Goal: Task Accomplishment & Management: Use online tool/utility

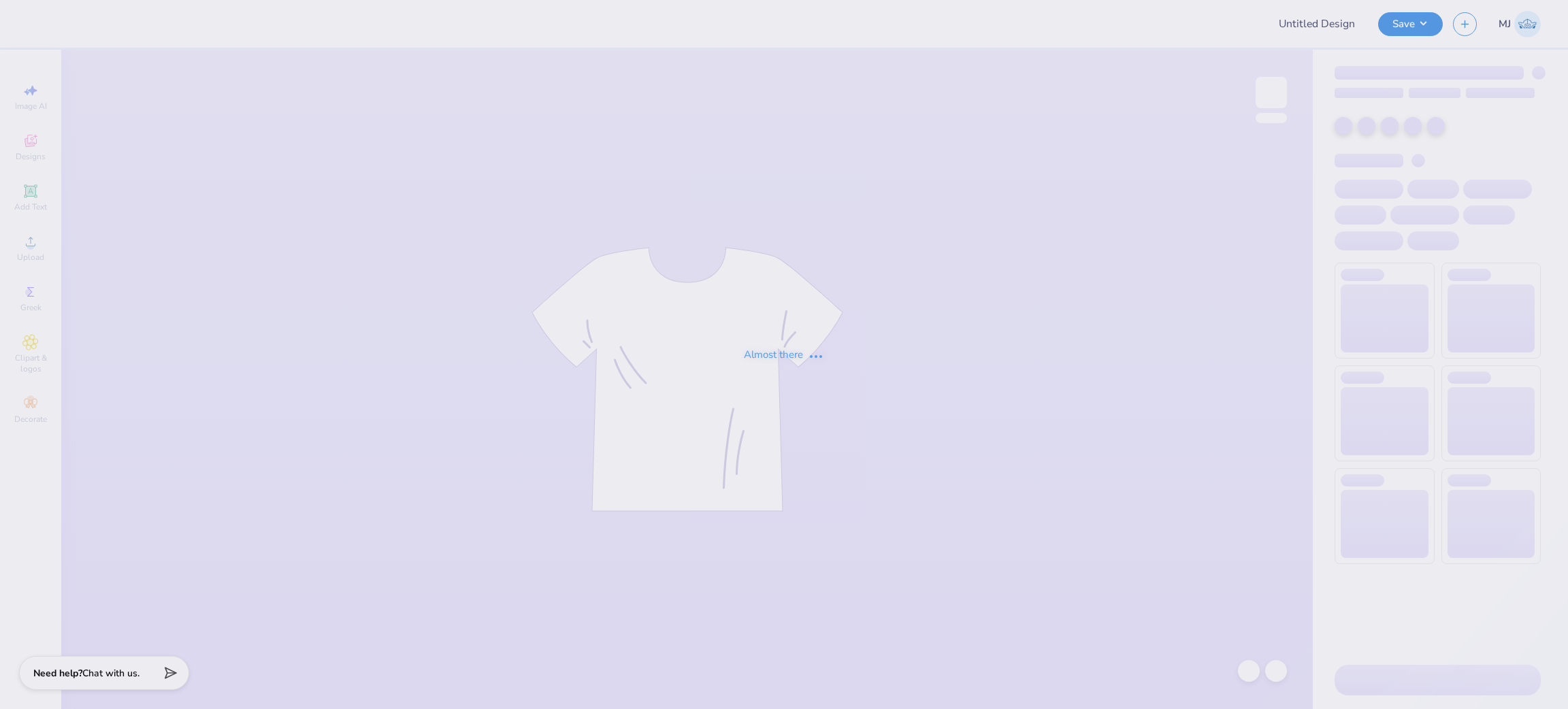
type input "BXO Fall Rush Rev 3"
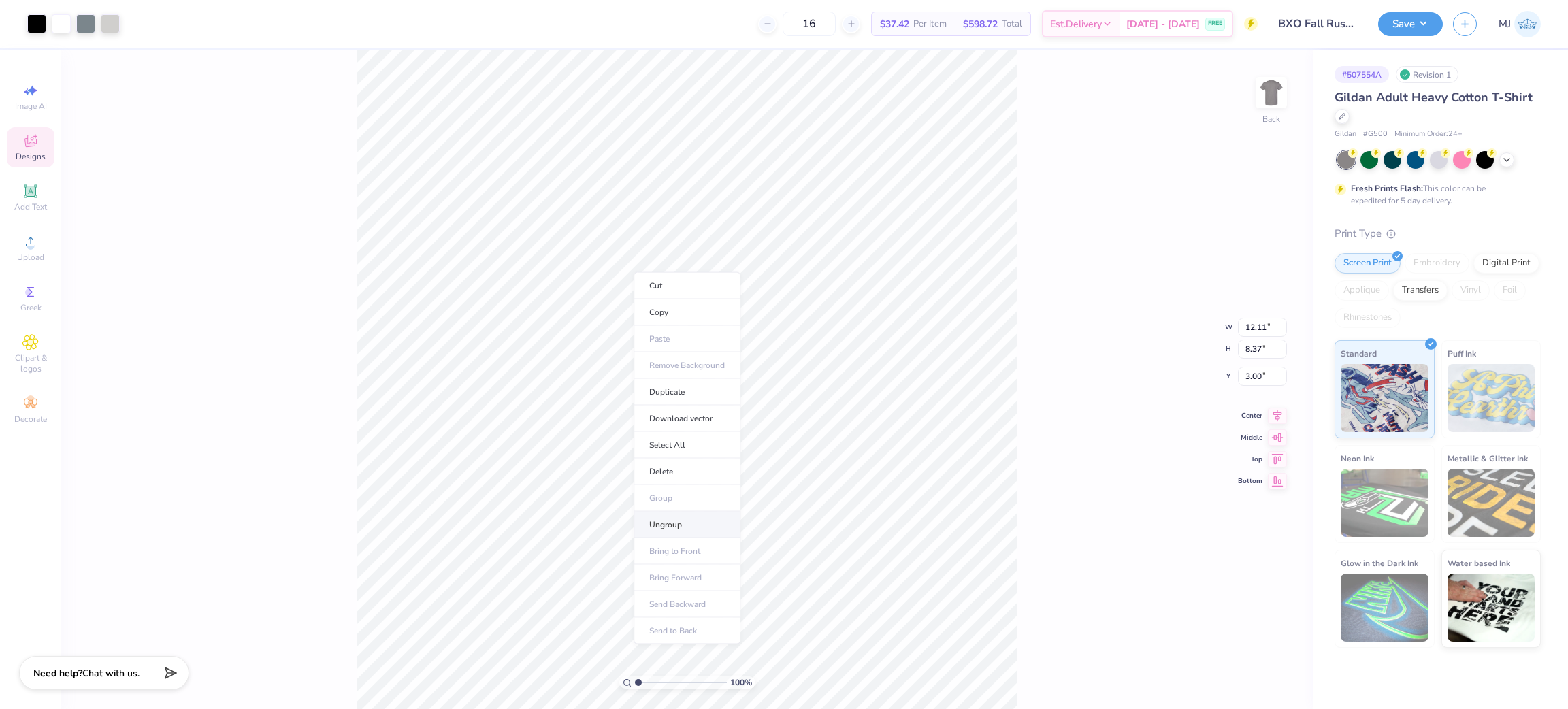
click at [686, 528] on li "Ungroup" at bounding box center [687, 525] width 107 height 26
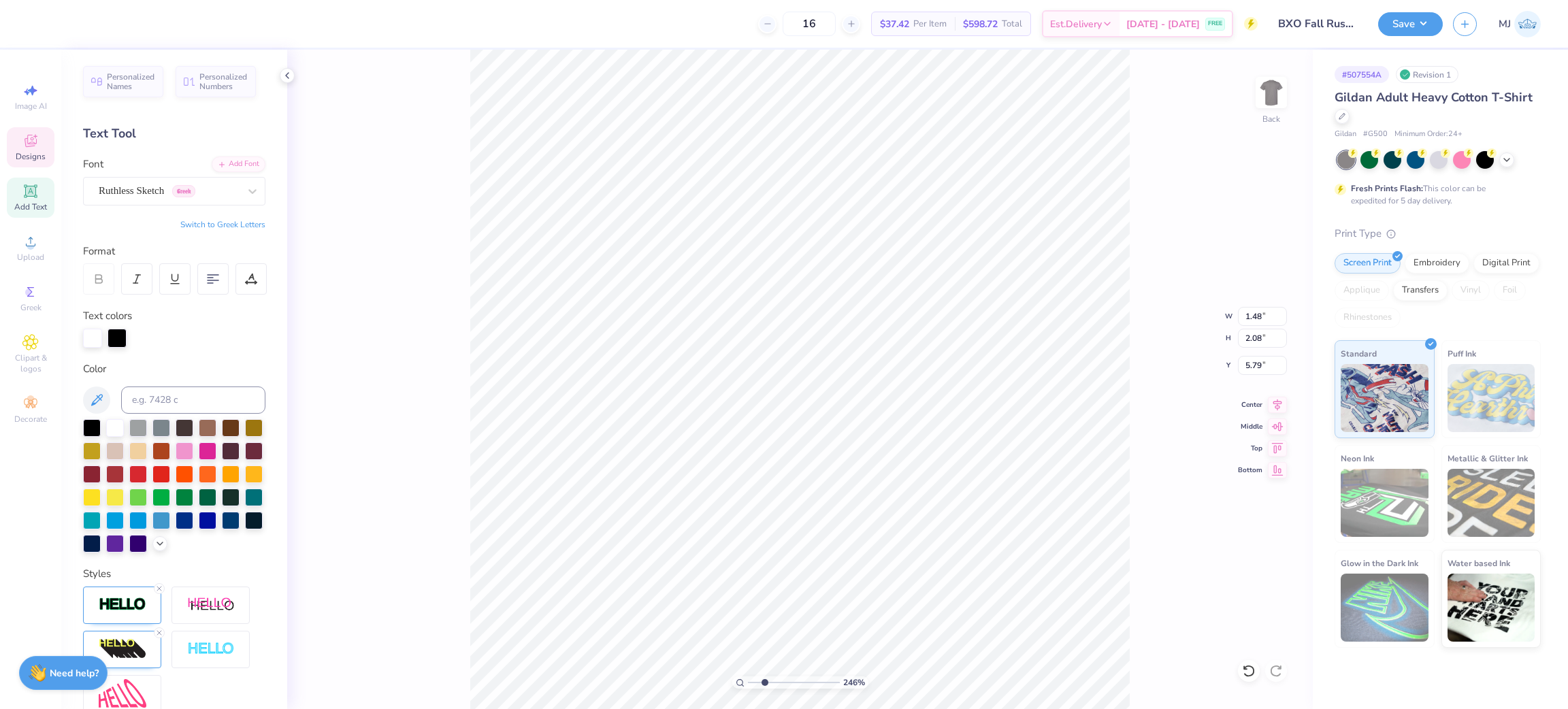
type input "5.21127981616081"
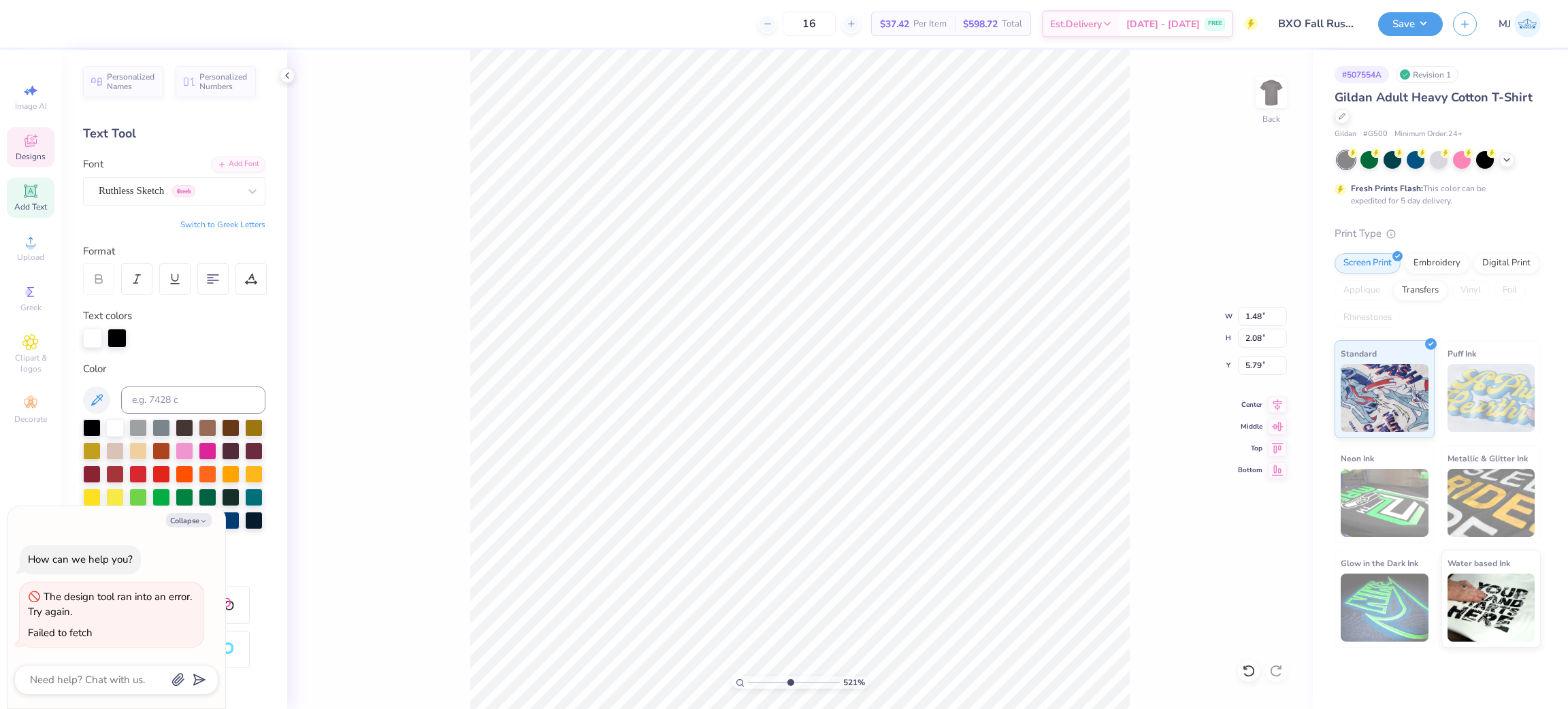
type textarea "x"
type input "5.21127981616081"
type input "11.19"
type input "8.27"
type input "3.05"
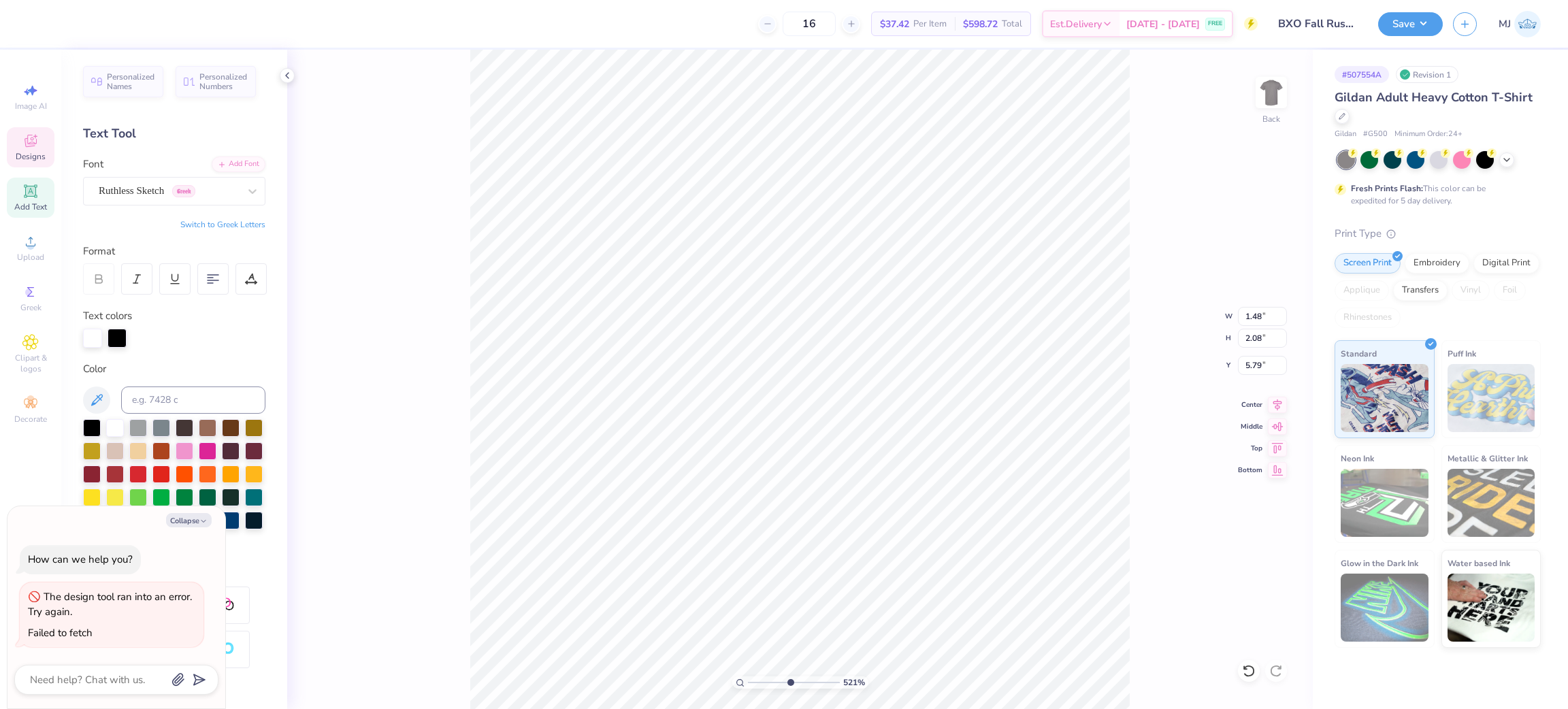
type textarea "x"
type input "5.21127981616081"
type input "1.48"
type input "2.08"
type input "5.79"
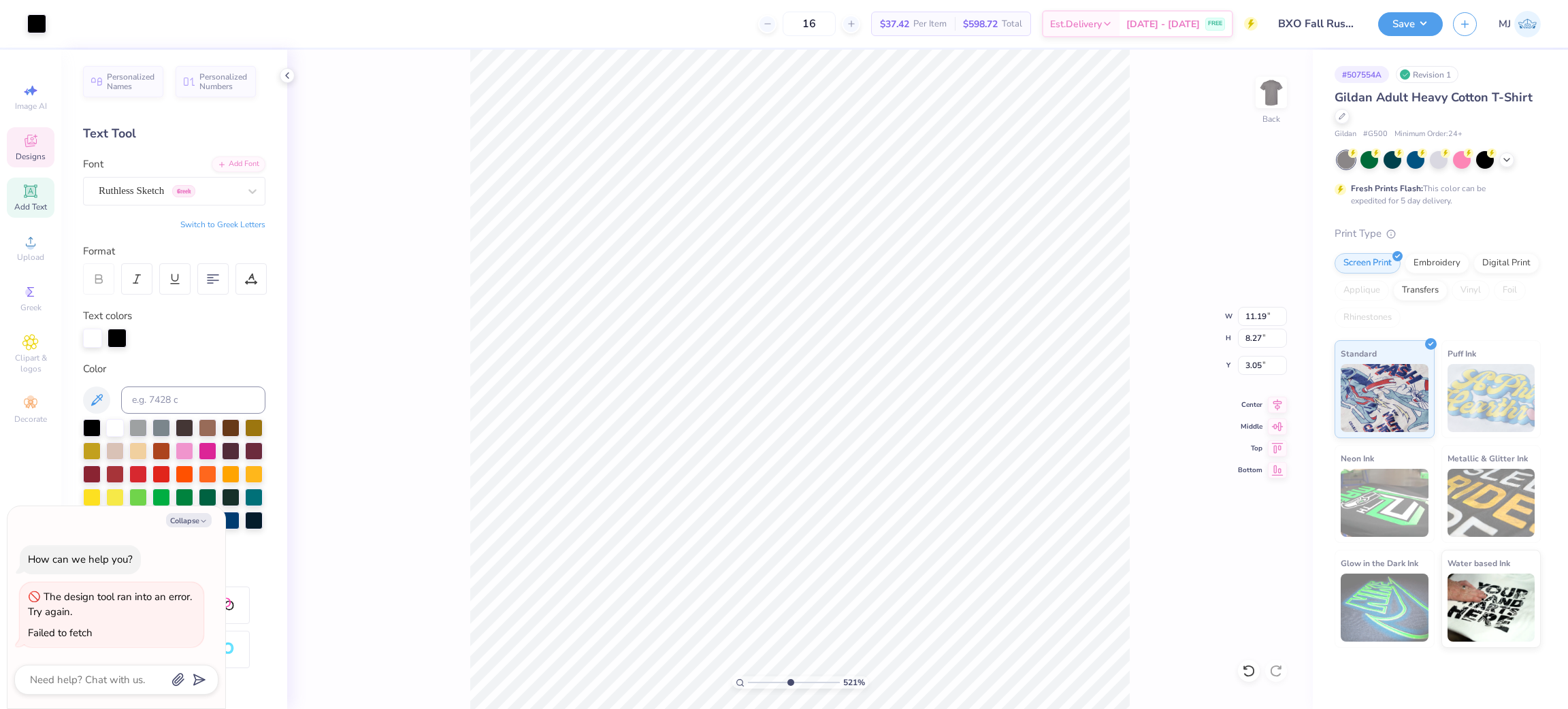
type textarea "x"
type input "5.21127981616081"
type input "0.92"
type input "1.18"
type input "7.86"
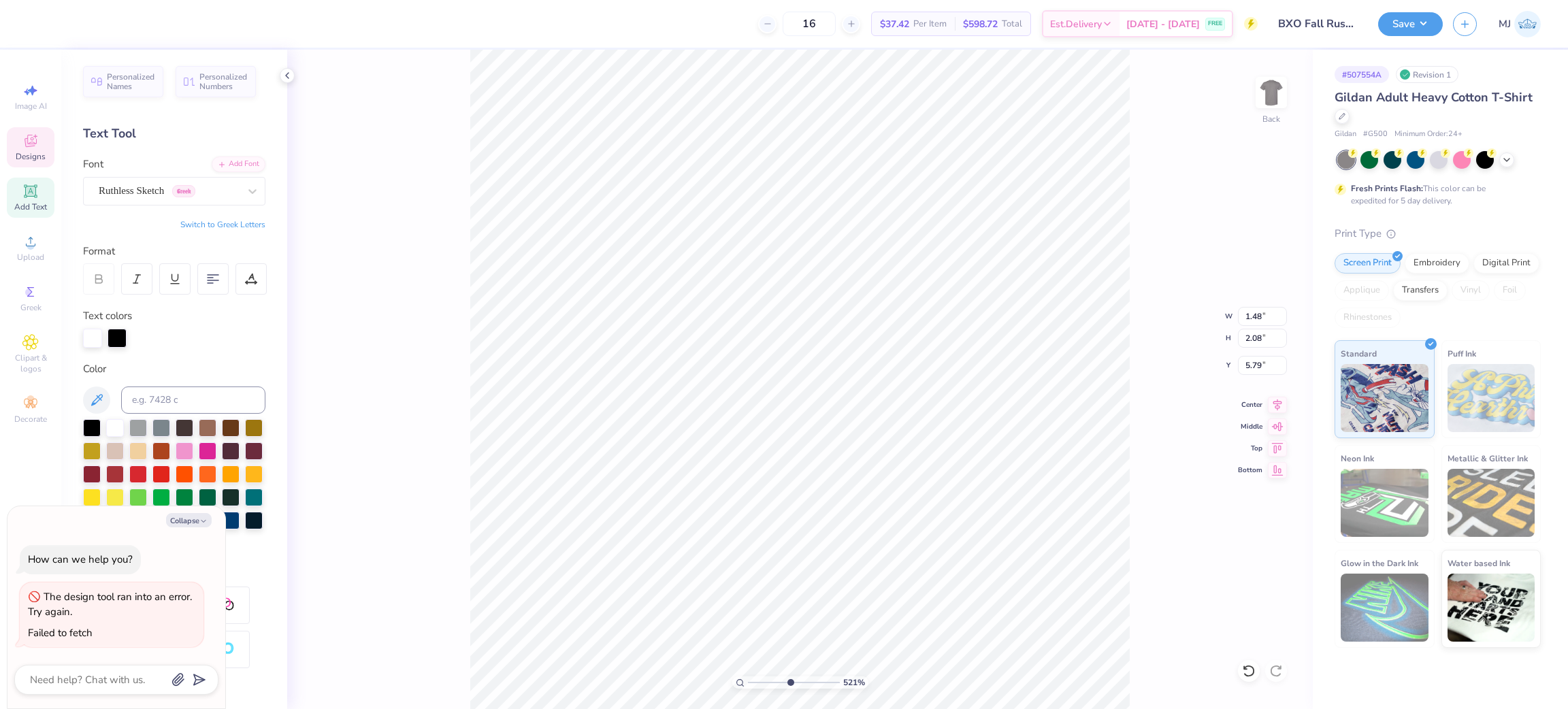
type textarea "x"
type input "5.21127981616081"
type input "1.48"
type input "2.08"
type input "5.79"
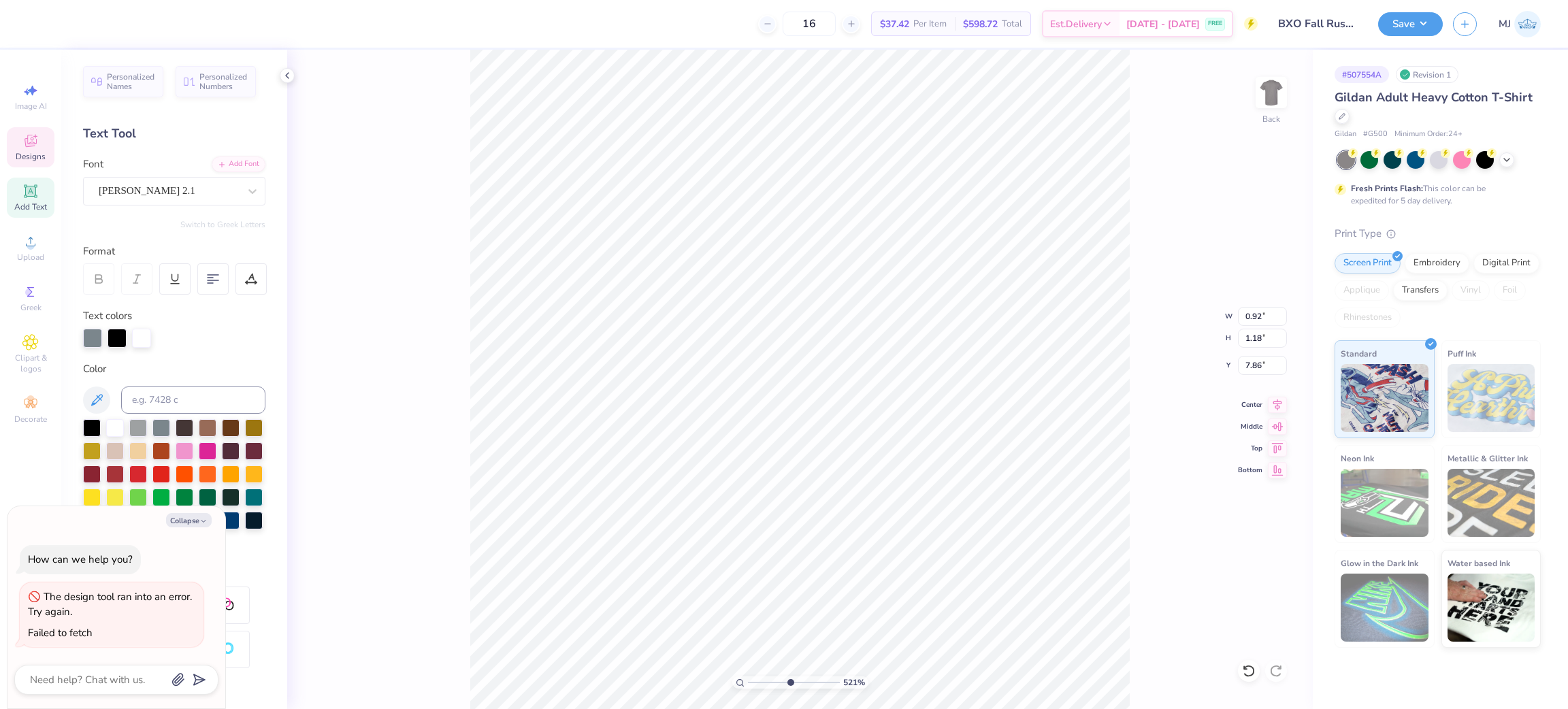
type textarea "x"
type input "5.21127981616081"
type textarea "x"
type input "3.32211073028451"
type textarea "x"
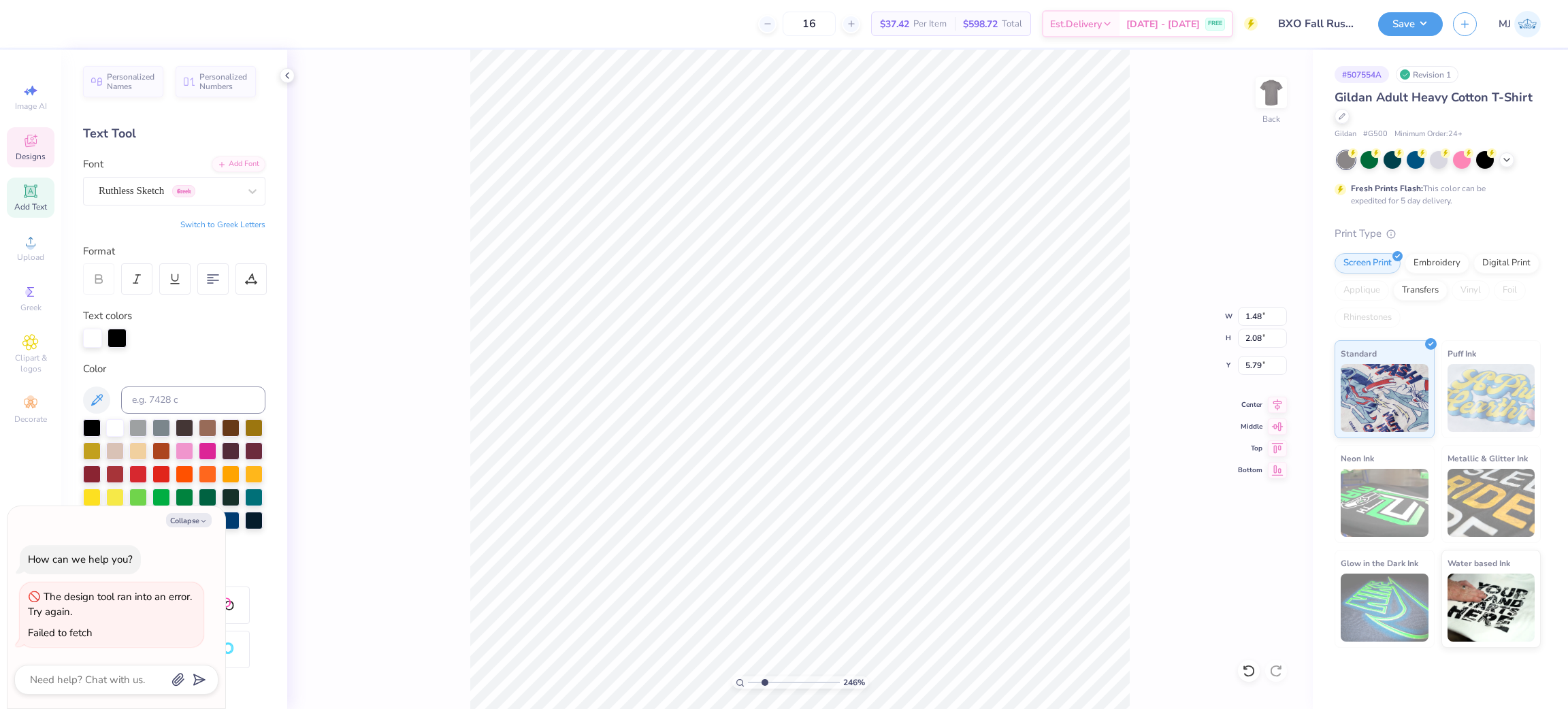
click at [362, 207] on div "246 % Back W 1.48 1.48 " H 2.08 2.08 " Y 5.79 5.79 " Center Middle Top Bottom" at bounding box center [800, 379] width 1026 height 659
type input "2.46071081474133"
type textarea "x"
click at [418, 284] on div "246 % Back W 1.48 1.48 " H 2.08 2.08 " Y 5.79 5.79 " Center Middle Top Bottom" at bounding box center [800, 379] width 1026 height 659
type input "1"
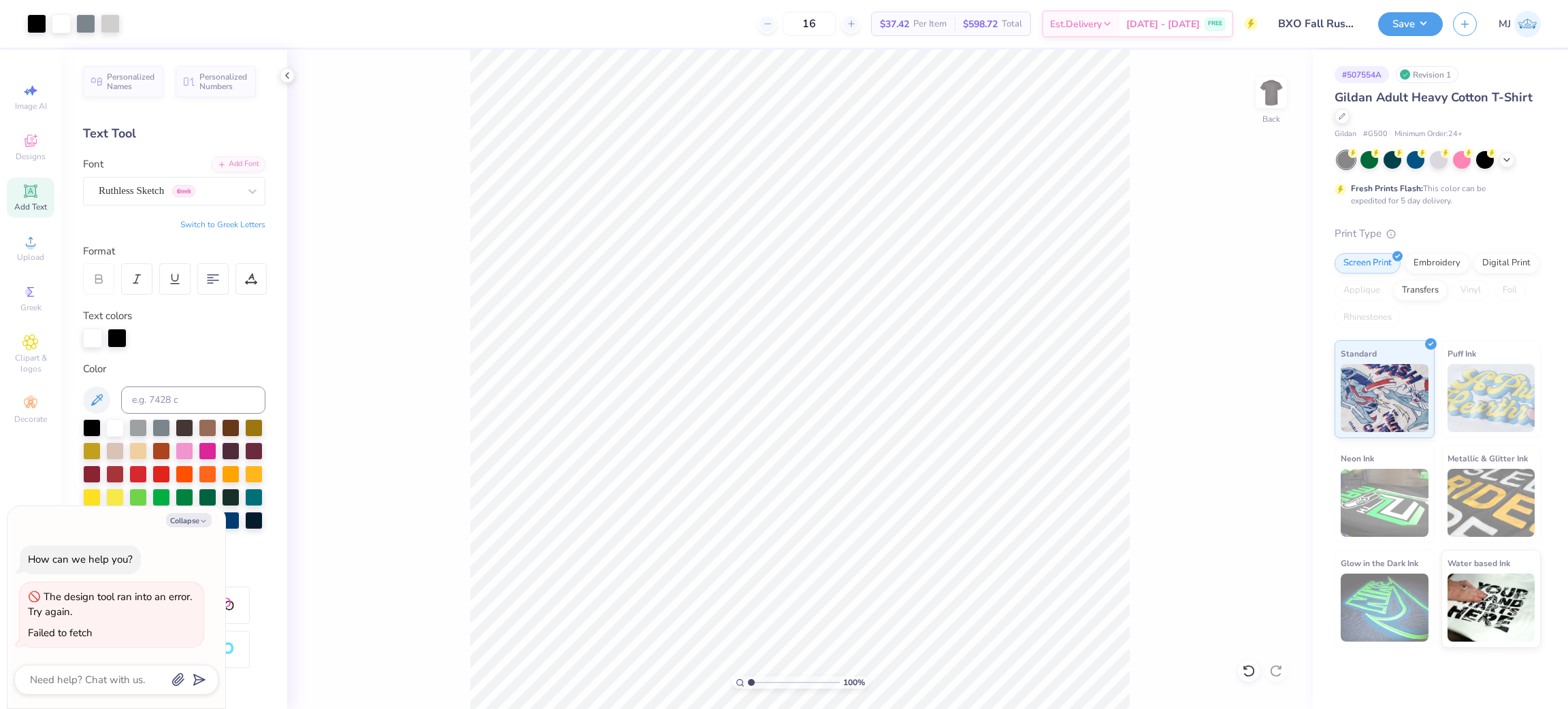
type textarea "x"
type input "1.56866529723244"
type textarea "x"
type input "2.46071081474133"
type textarea "x"
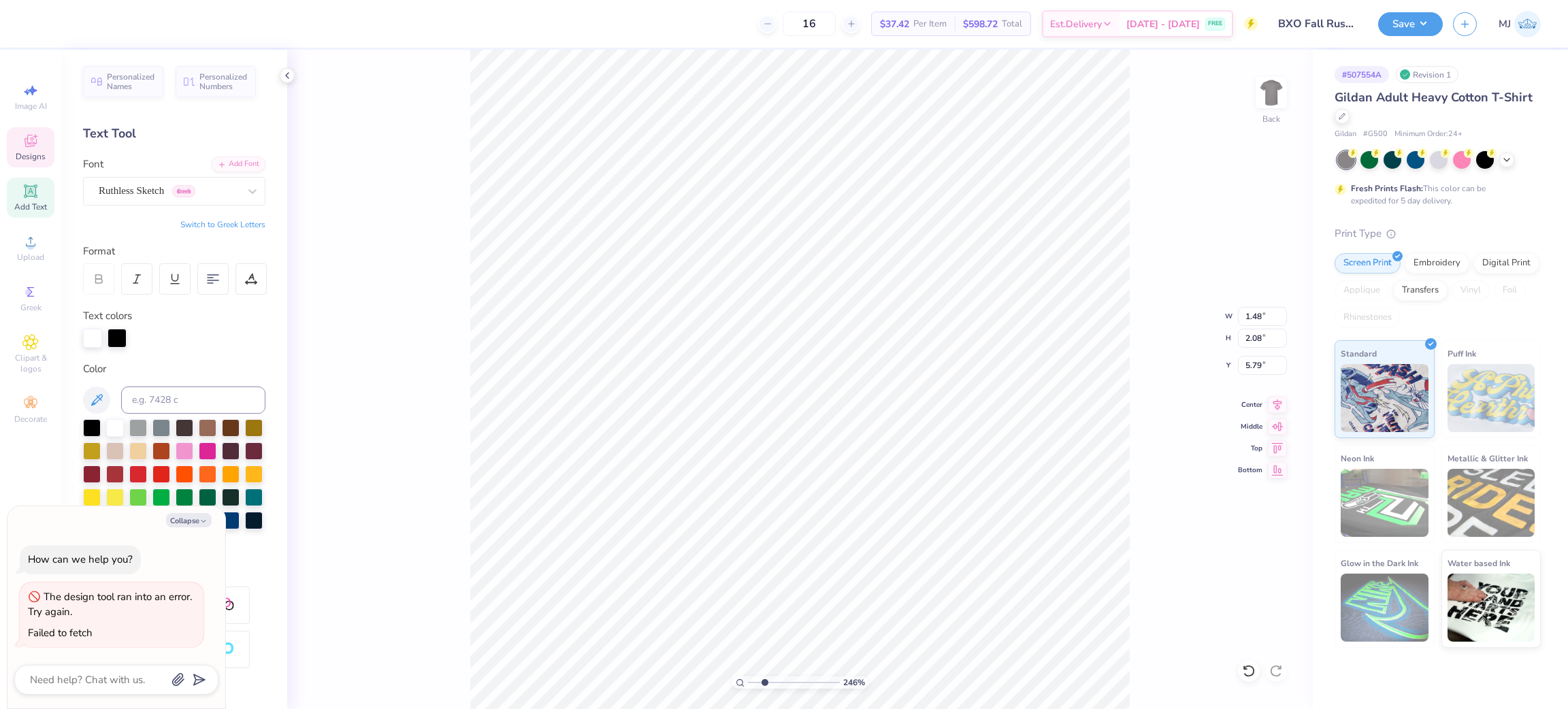
type input "2.46071081474133"
drag, startPoint x: 194, startPoint y: 521, endPoint x: 182, endPoint y: 518, distance: 12.4
click at [193, 521] on button "Collapse" at bounding box center [189, 520] width 46 height 14
type textarea "x"
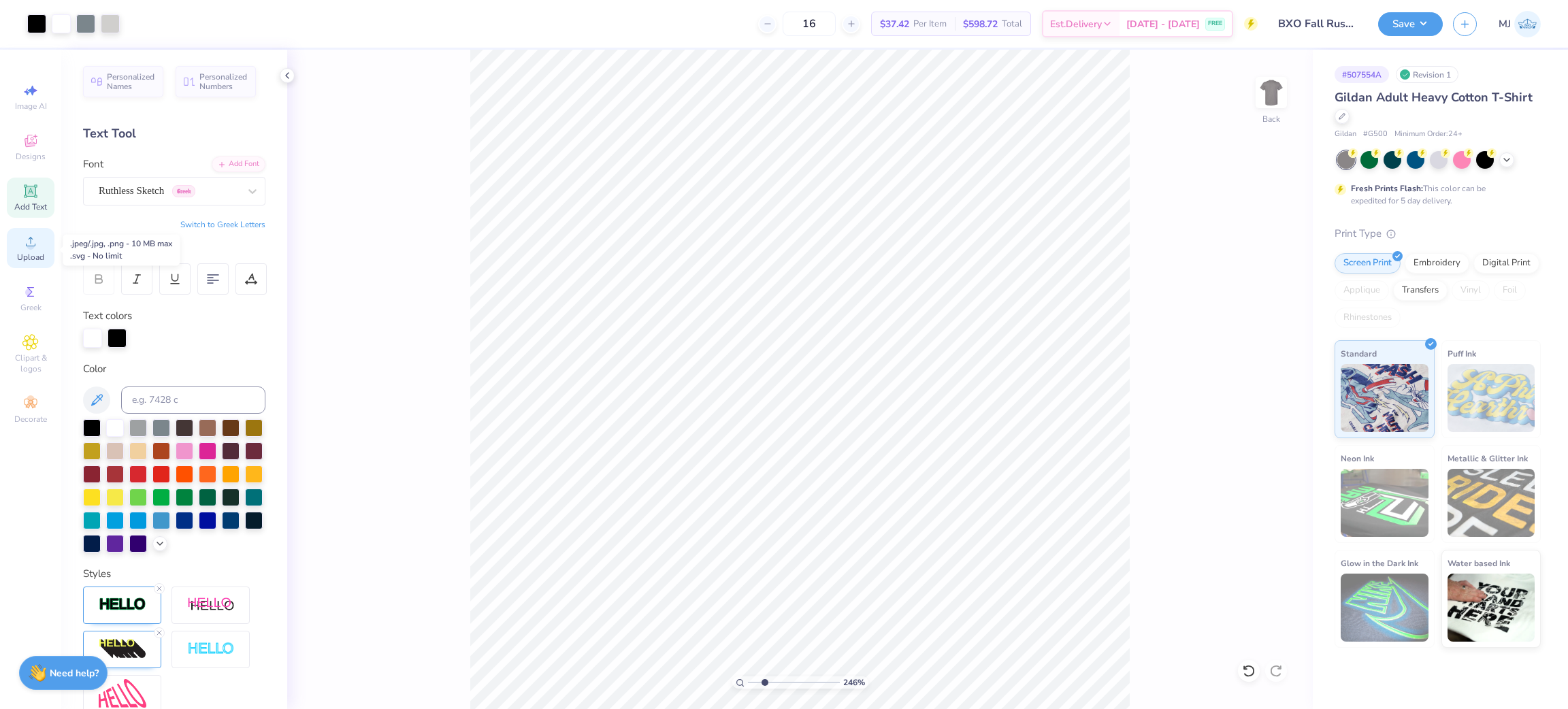
click at [28, 256] on span "Upload" at bounding box center [30, 257] width 27 height 11
type input "1.35006141736884"
type input "2.71"
type input "3.09"
type input "1.35006141736884"
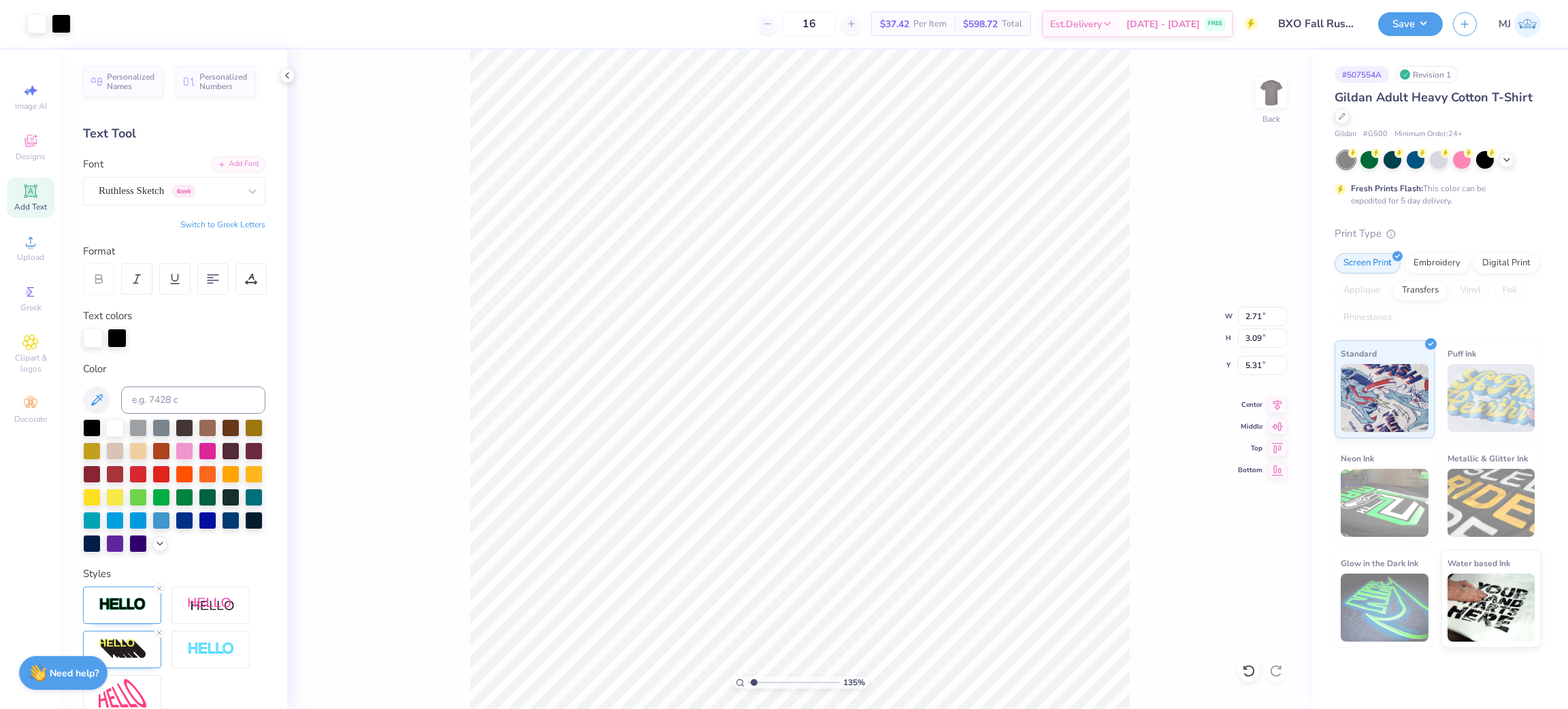
type input "1.63"
type input "1.86"
type input "6.54"
type input "2.46071081474133"
type input "5.88"
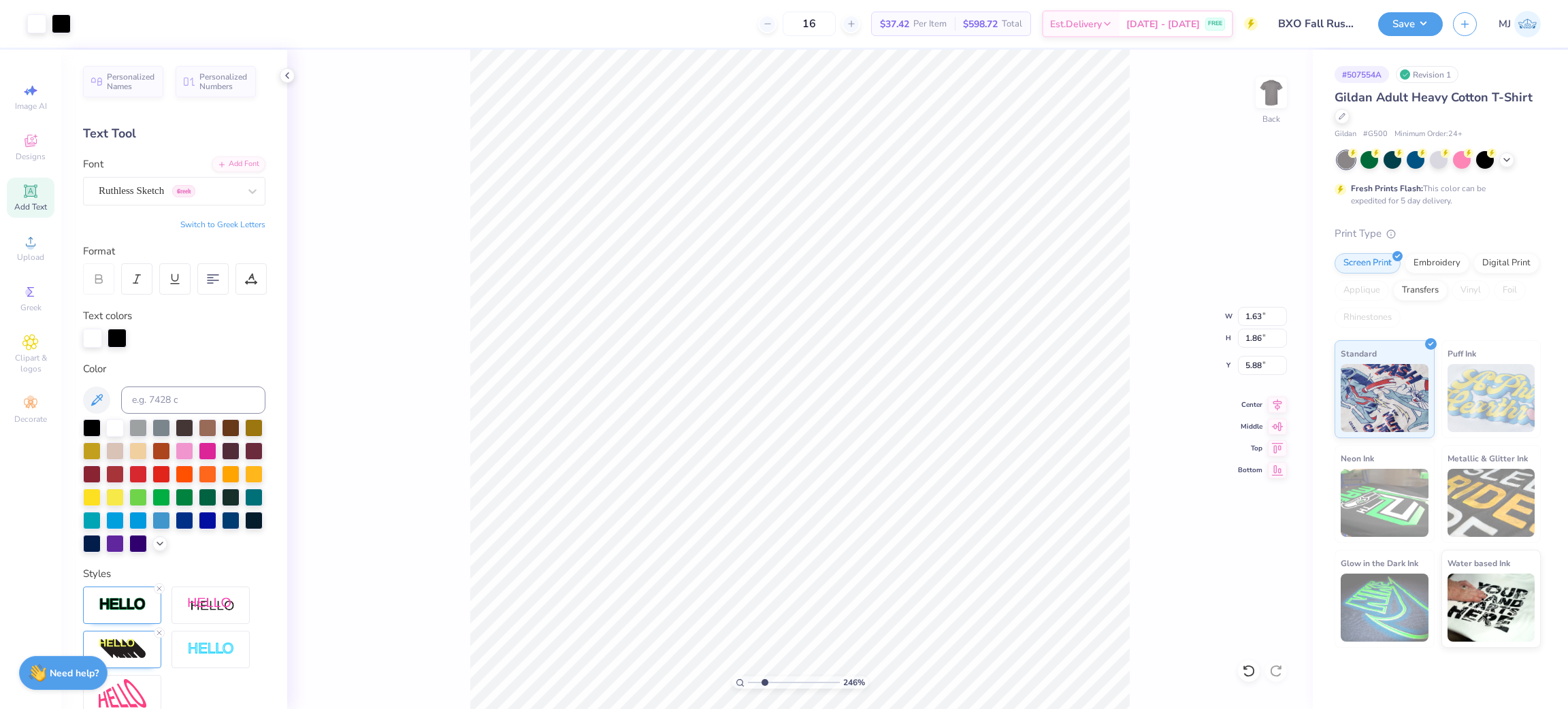
click at [366, 237] on div "246 % Back W 1.63 1.63 " H 1.86 1.86 " Y 5.88 5.88 " Center Middle Top Bottom" at bounding box center [800, 379] width 1026 height 659
click at [879, 530] on li "Group" at bounding box center [902, 523] width 107 height 26
type input "1"
click at [1255, 318] on input "12.11" at bounding box center [1262, 317] width 49 height 19
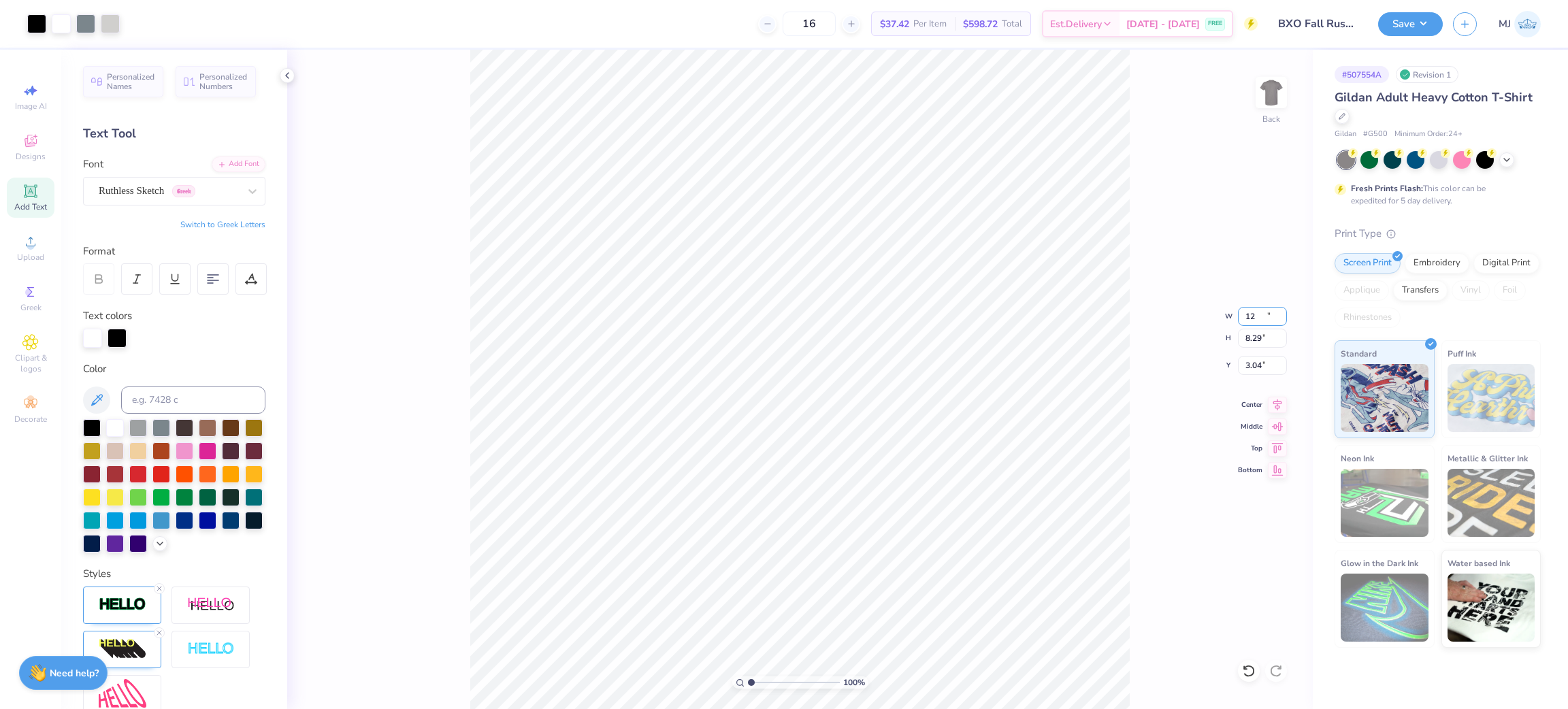
type input "12.00"
type input "8.29"
type input "3.04"
click at [1213, 341] on div "100 % Back W 12.00 12.00 " H 8.29 8.29 " Y 3.04 3.04 " Center Middle Top Bottom" at bounding box center [800, 379] width 1026 height 659
click at [1255, 365] on input "3.04" at bounding box center [1262, 366] width 49 height 19
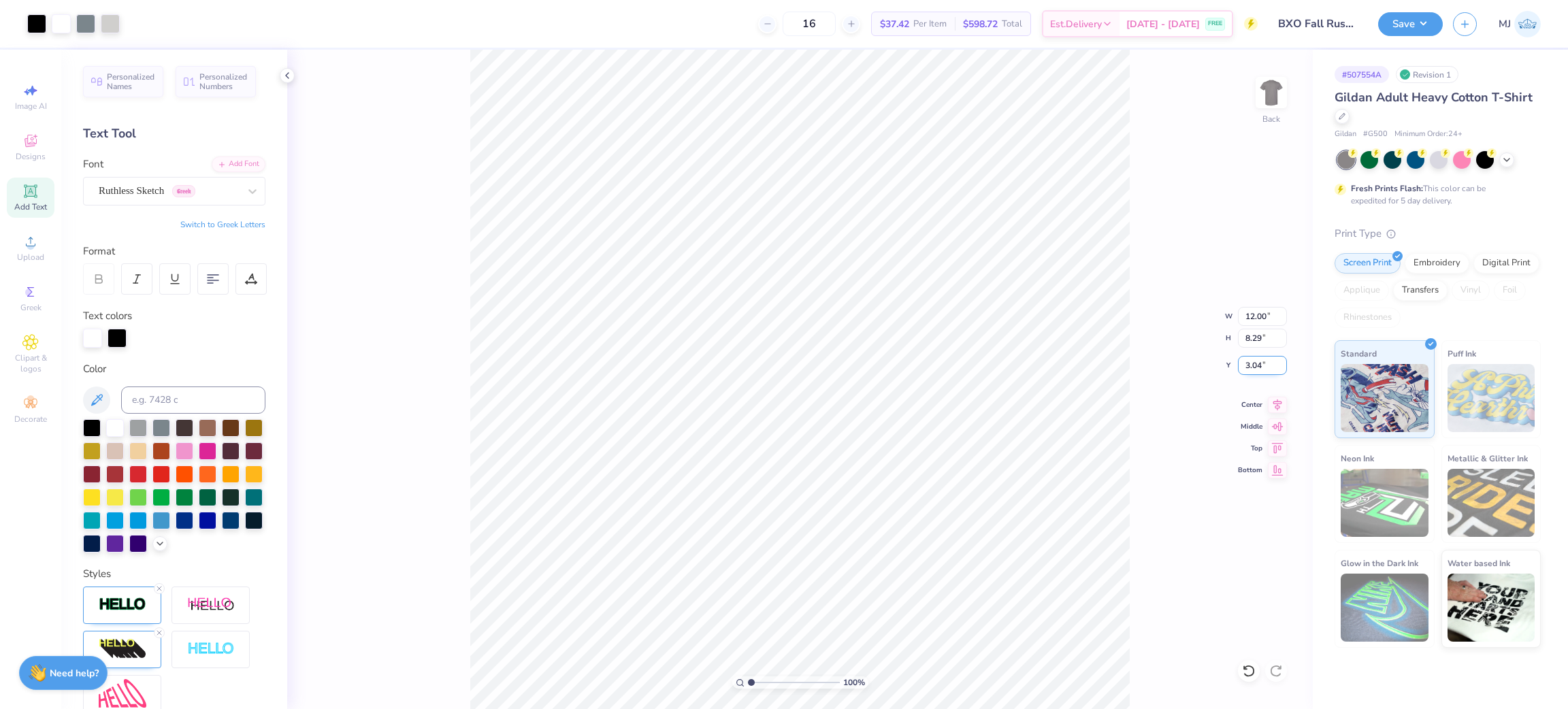
click at [1255, 365] on input "3.04" at bounding box center [1262, 366] width 49 height 19
click at [1159, 391] on div "100 % Back W 12.00 12.00 " H 8.29 8.29 " Y 3 3 " Center Middle Top Bottom" at bounding box center [800, 379] width 1026 height 659
type input "3.00"
click at [1430, 32] on button "Save" at bounding box center [1410, 22] width 65 height 24
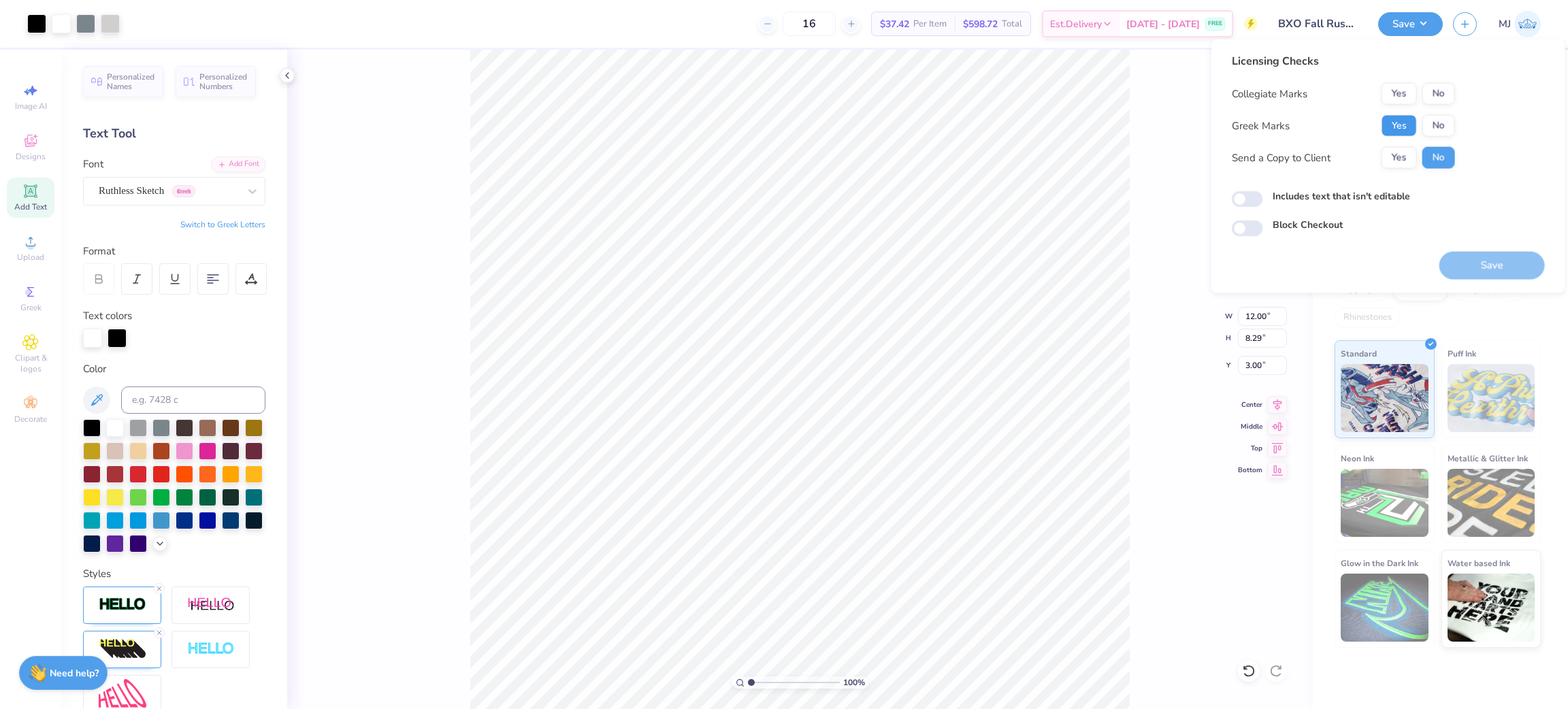
click at [1400, 127] on button "Yes" at bounding box center [1399, 125] width 35 height 22
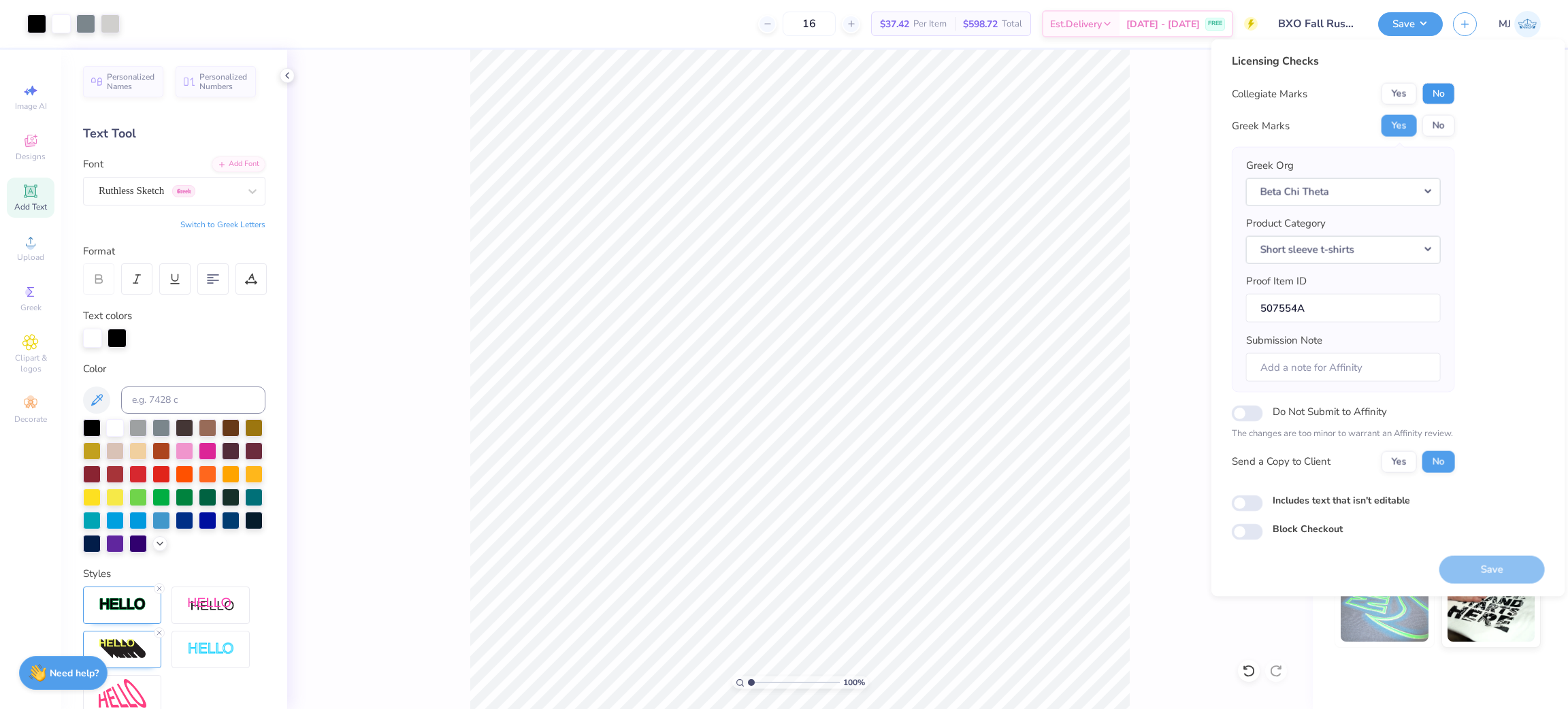
click at [1435, 95] on button "No" at bounding box center [1438, 94] width 32 height 22
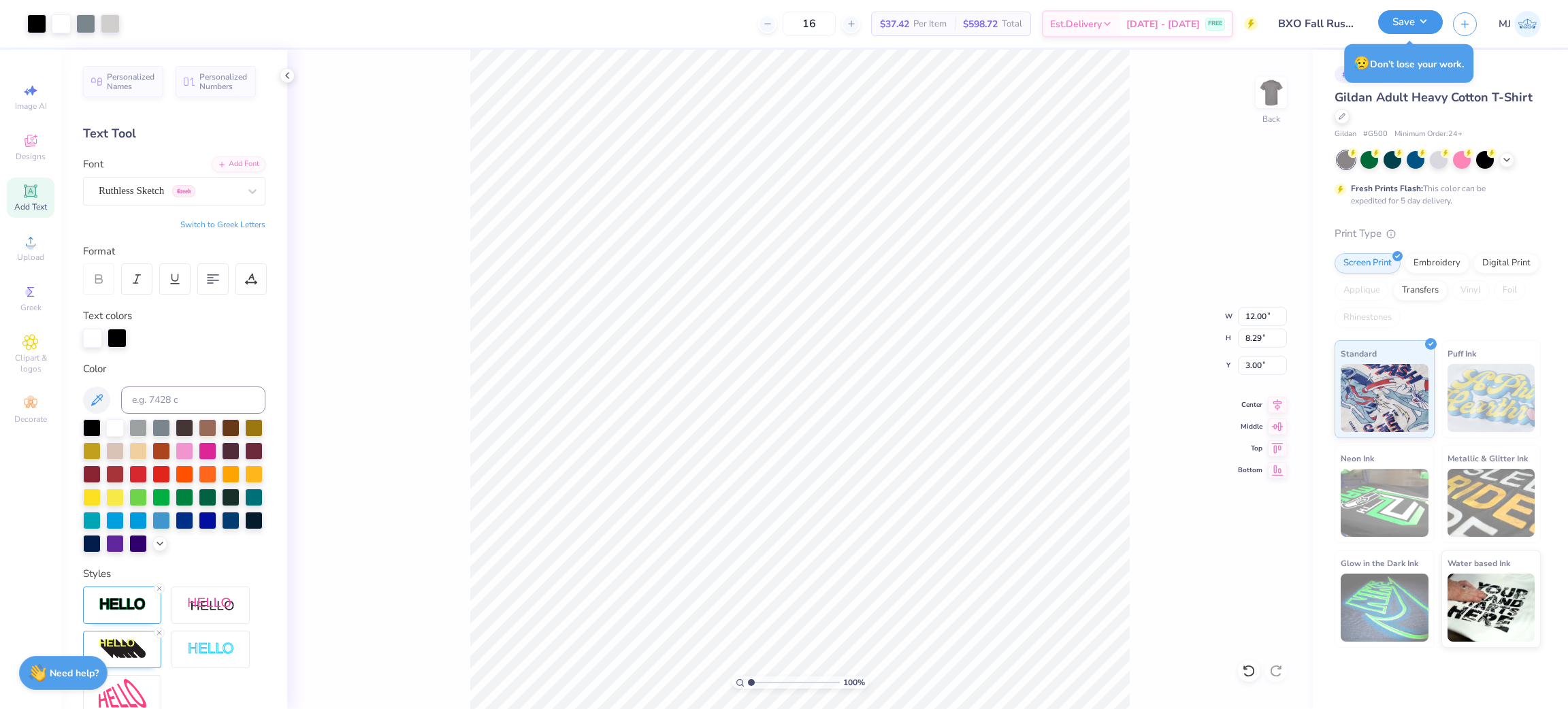
click at [1412, 23] on button "Save" at bounding box center [1410, 22] width 65 height 24
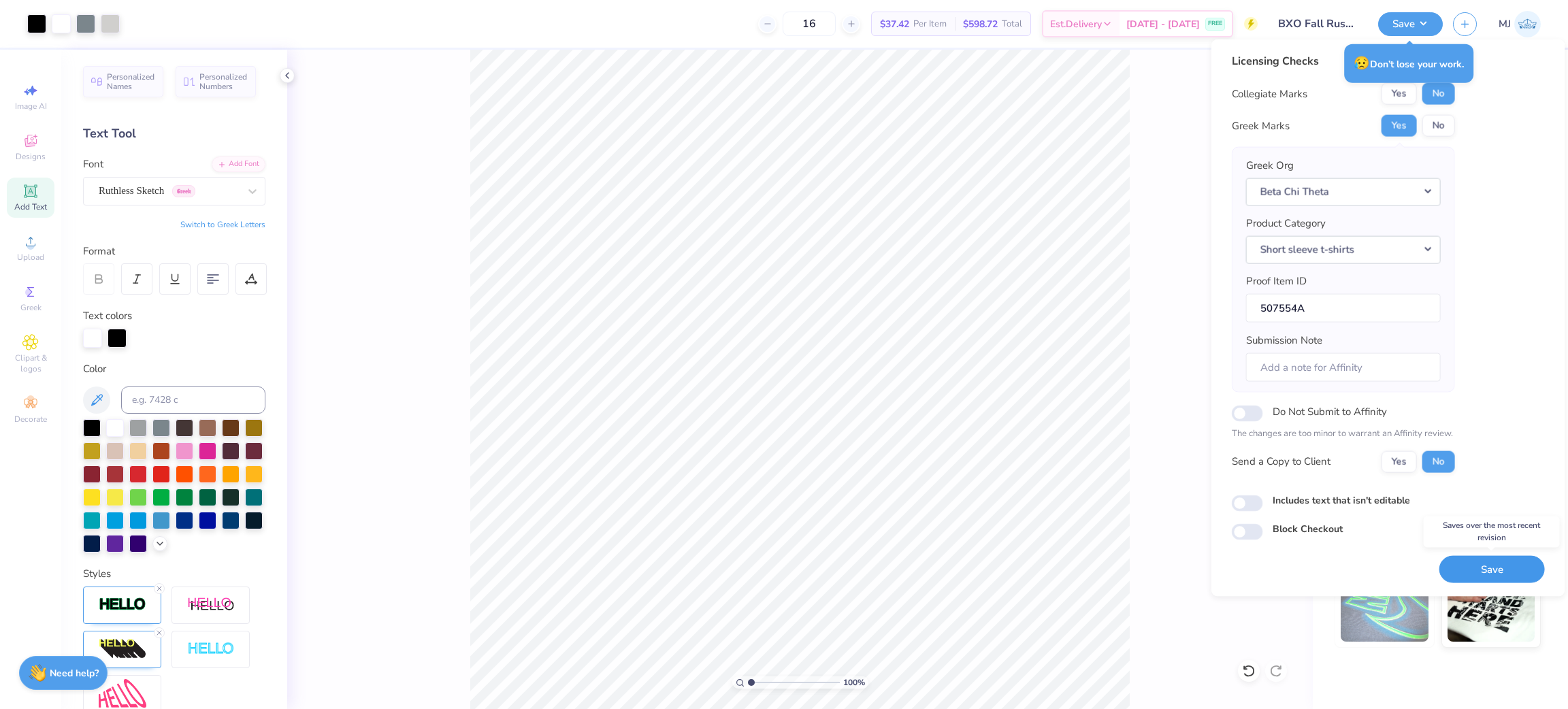
click at [1491, 569] on button "Save" at bounding box center [1492, 569] width 105 height 28
